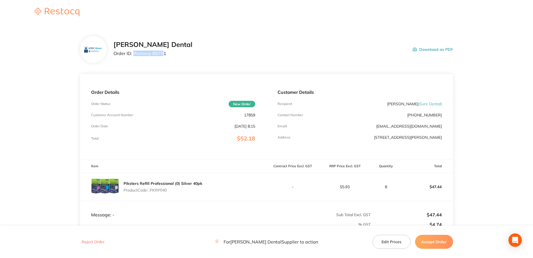
drag, startPoint x: 163, startPoint y: 54, endPoint x: 133, endPoint y: 57, distance: 29.8
click at [133, 57] on div "[PERSON_NAME] Dental Order ID: Restocq- 89751" at bounding box center [153, 49] width 79 height 17
drag, startPoint x: 133, startPoint y: 57, endPoint x: 167, endPoint y: 53, distance: 33.6
click at [167, 51] on div "[PERSON_NAME] Dental Order ID: Restocq- 89751 Download as PDF" at bounding box center [284, 49] width 340 height 17
drag, startPoint x: 166, startPoint y: 55, endPoint x: 134, endPoint y: 56, distance: 32.5
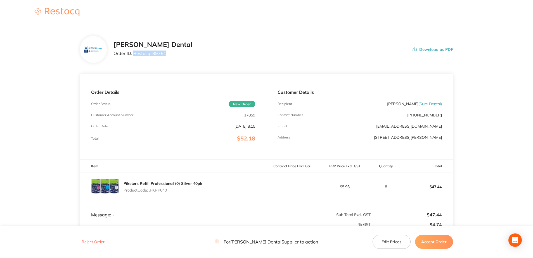
click at [134, 56] on div "[PERSON_NAME] Dental Order ID: Restocq- 89751 Download as PDF" at bounding box center [284, 49] width 340 height 17
copy p "Restocq- 89751"
click at [434, 242] on button "Accept Order" at bounding box center [434, 242] width 38 height 14
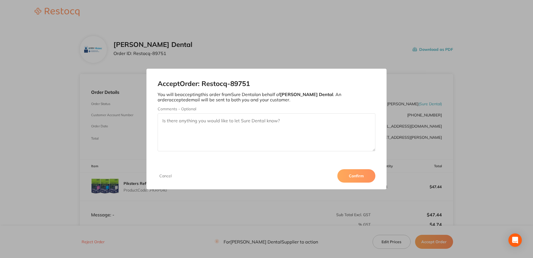
click at [232, 125] on textarea "Comments - Optional" at bounding box center [267, 133] width 218 height 38
type textarea "s"
drag, startPoint x: 213, startPoint y: 122, endPoint x: 209, endPoint y: 122, distance: 3.4
click at [209, 122] on textarea "[PERSON_NAME] added EEDSPL X 90x260mm" at bounding box center [267, 133] width 218 height 38
click at [260, 118] on textarea "[PERSON_NAME] added EEDSPL 90x260mm" at bounding box center [267, 133] width 218 height 38
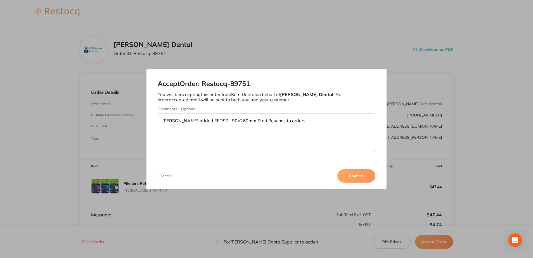
click at [261, 121] on textarea "[PERSON_NAME] added EEDSPL 90x260mm Steri Pouches to orders" at bounding box center [267, 133] width 218 height 38
drag, startPoint x: 271, startPoint y: 120, endPoint x: 267, endPoint y: 121, distance: 4.2
click at [267, 121] on textarea "[PERSON_NAME] added EEDSPL 90x260mm Steri Pouches x 10 to orders" at bounding box center [267, 133] width 218 height 38
click at [293, 121] on textarea "[PERSON_NAME] added EEDSPL 90x260mm Steri Pouches x 6 to orders" at bounding box center [267, 133] width 218 height 38
type textarea "[PERSON_NAME] added EEDSPL 90x260mm Steri Pouches x 6 to order"
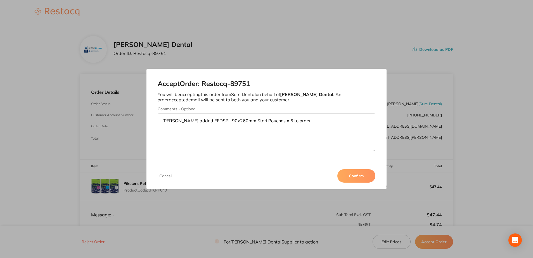
click at [355, 175] on button "Confirm" at bounding box center [357, 175] width 38 height 13
